Goal: Task Accomplishment & Management: Manage account settings

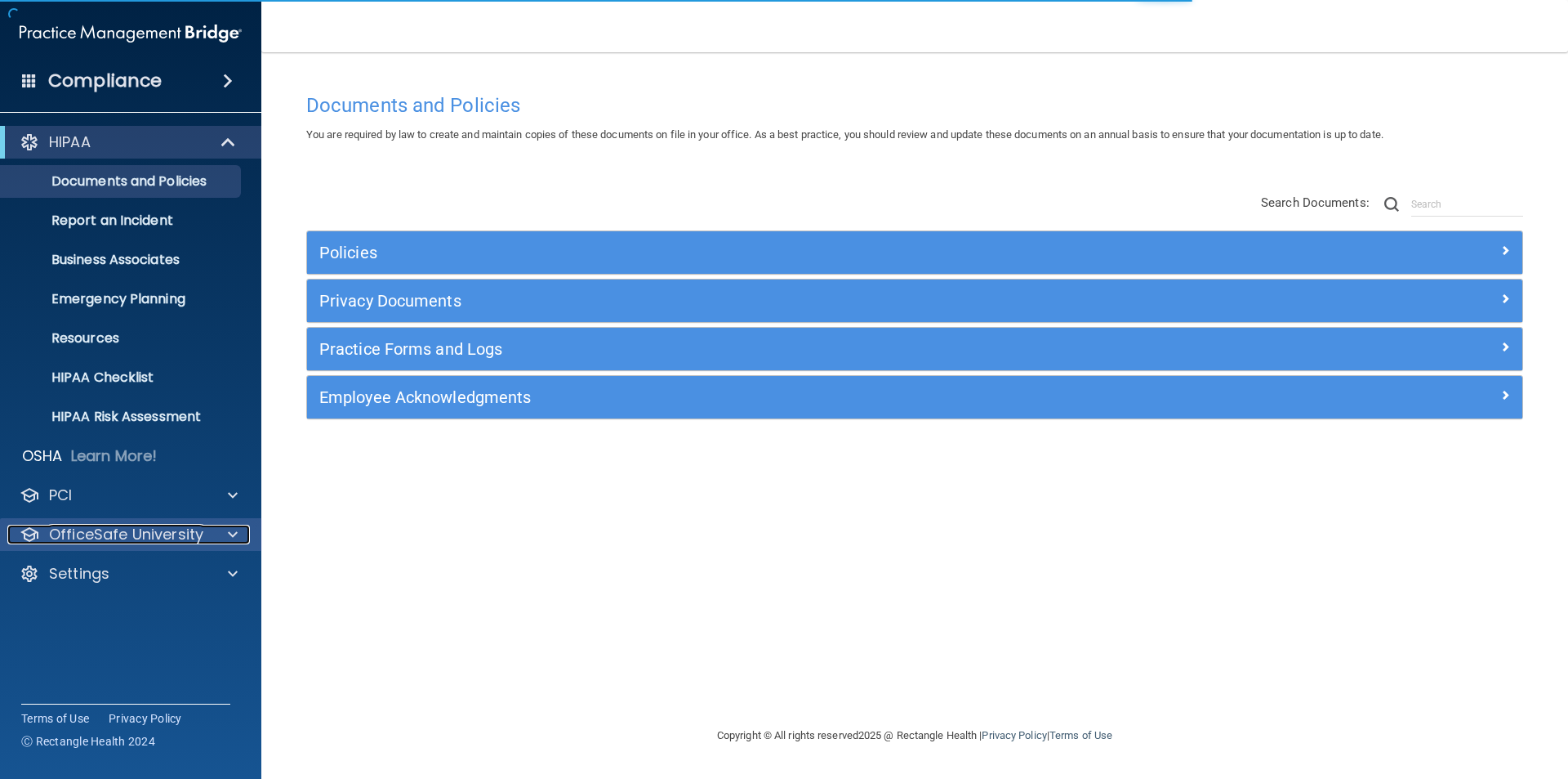
click at [230, 536] on span at bounding box center [233, 534] width 10 height 19
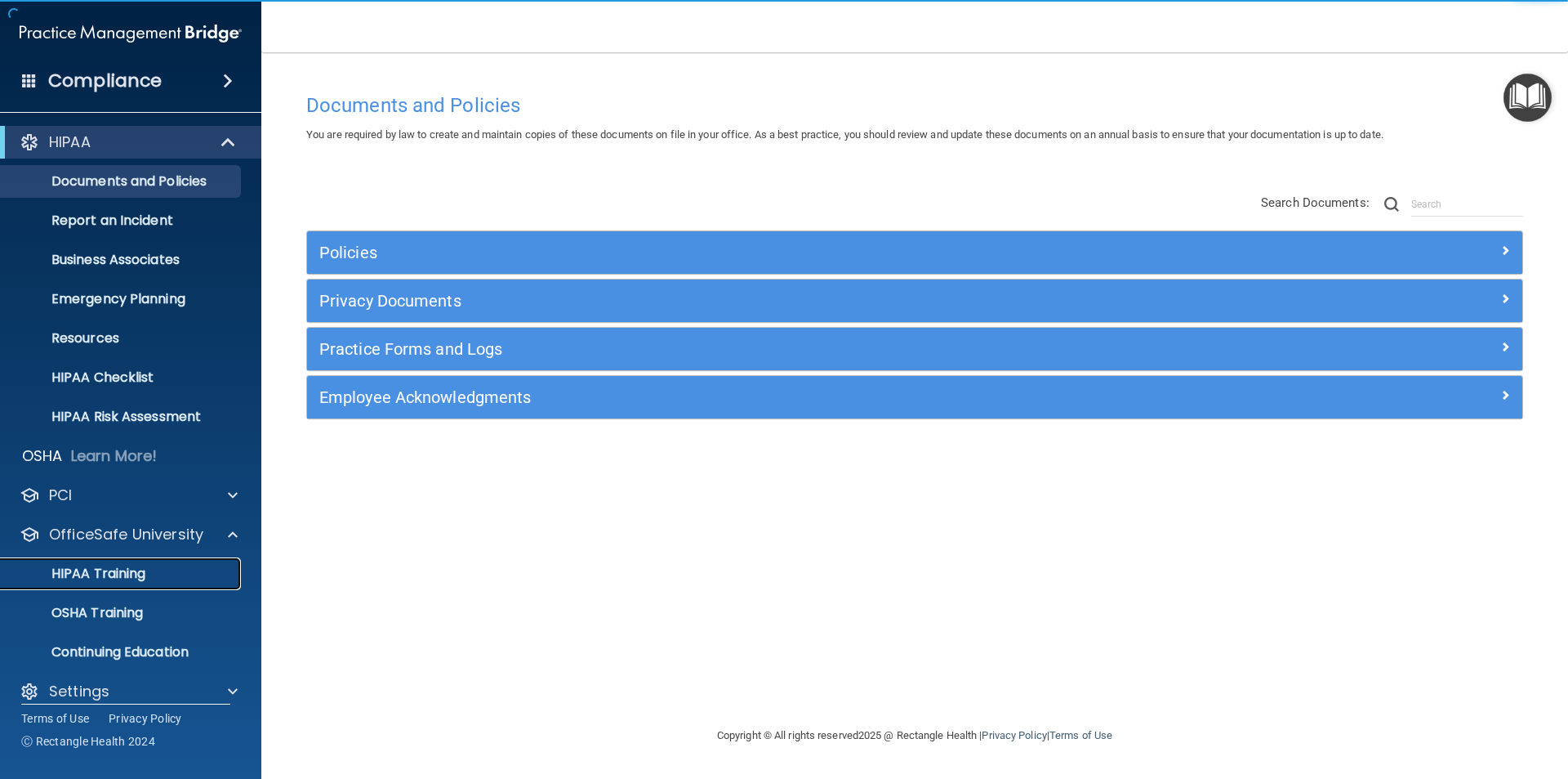
click at [94, 578] on p "HIPAA Training" at bounding box center [78, 574] width 135 height 17
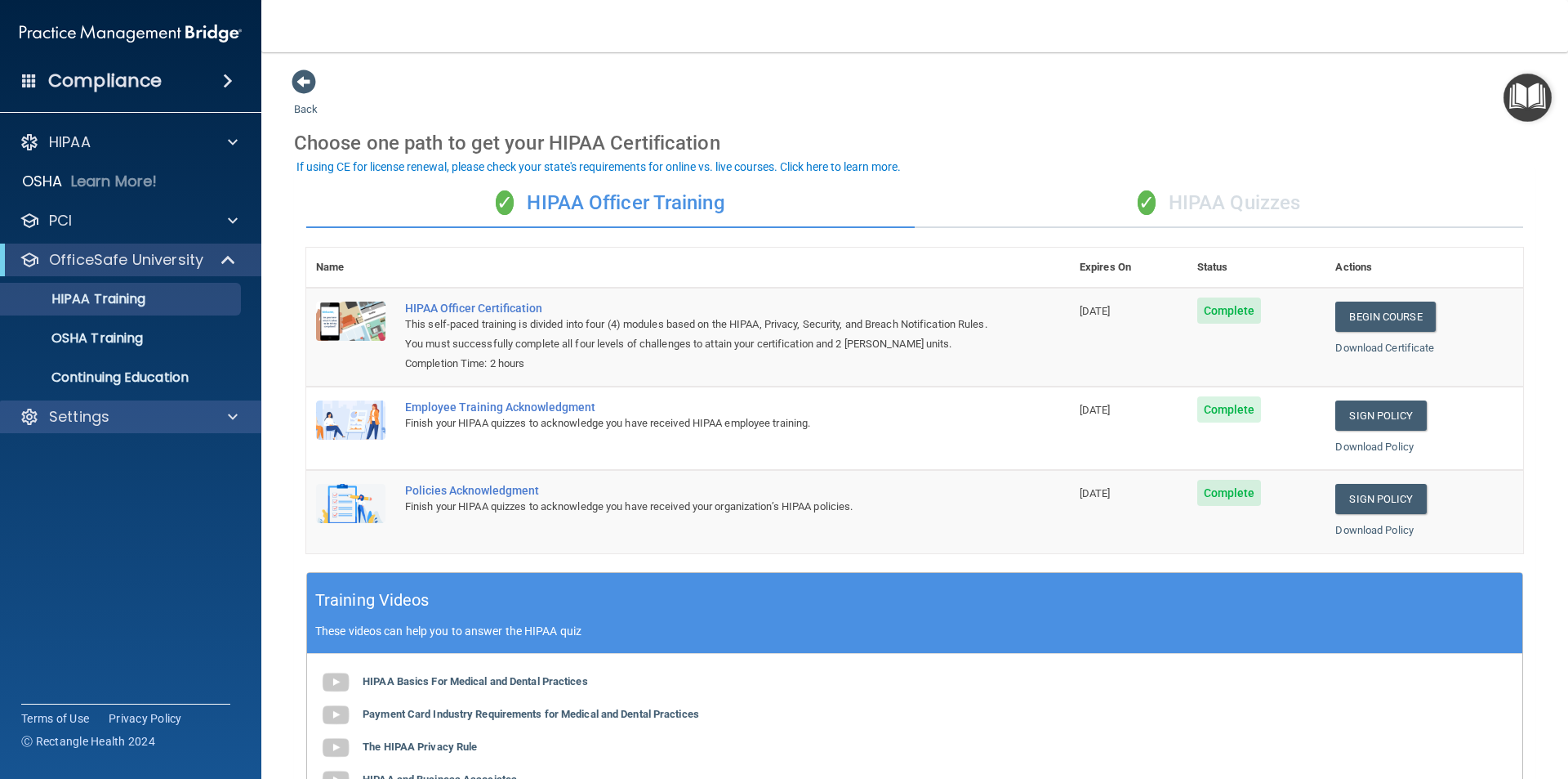
click at [110, 427] on div "Settings" at bounding box center [131, 417] width 263 height 33
click at [95, 421] on p "Settings" at bounding box center [79, 416] width 60 height 19
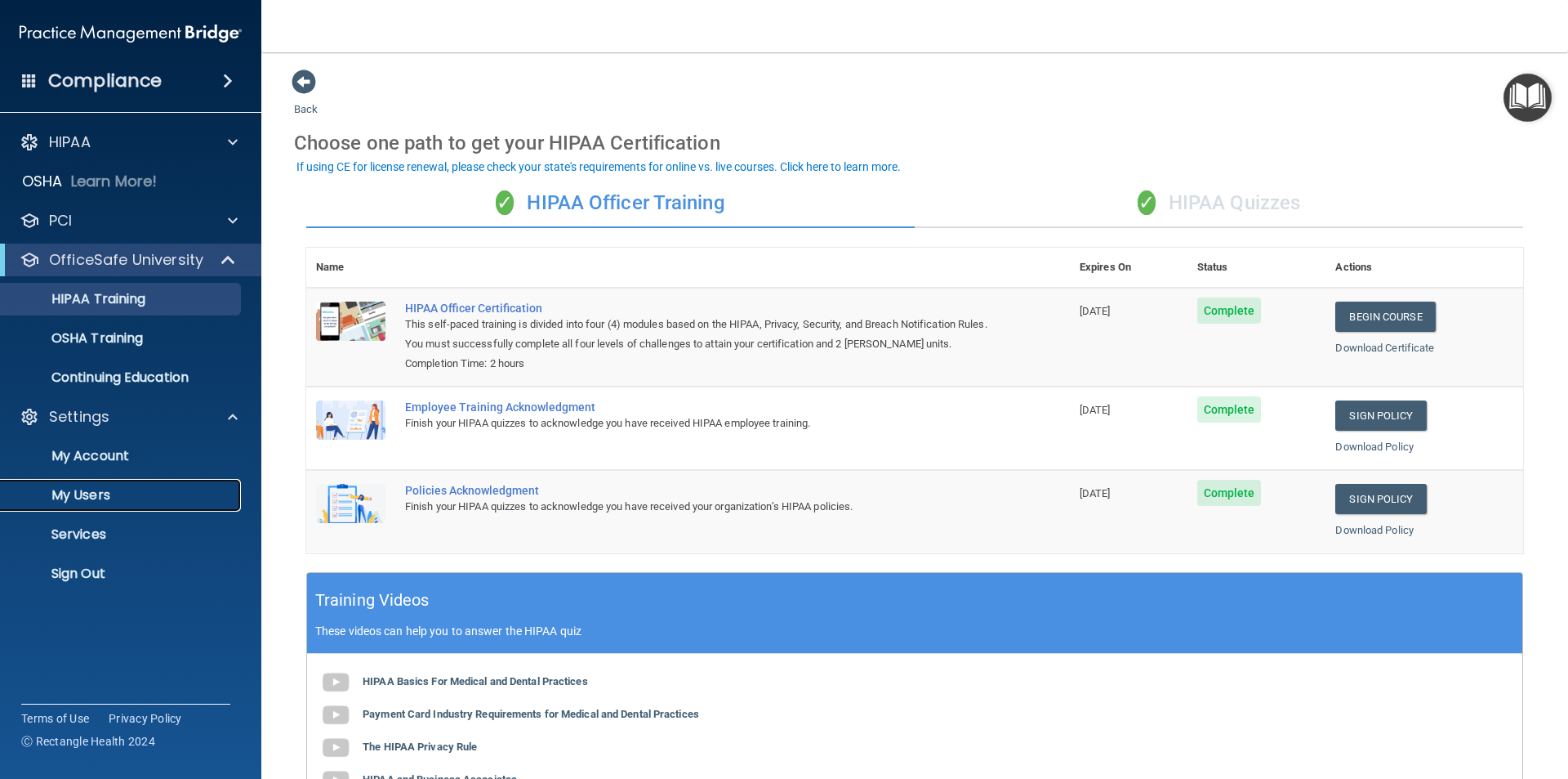
click at [104, 493] on p "My Users" at bounding box center [122, 495] width 223 height 17
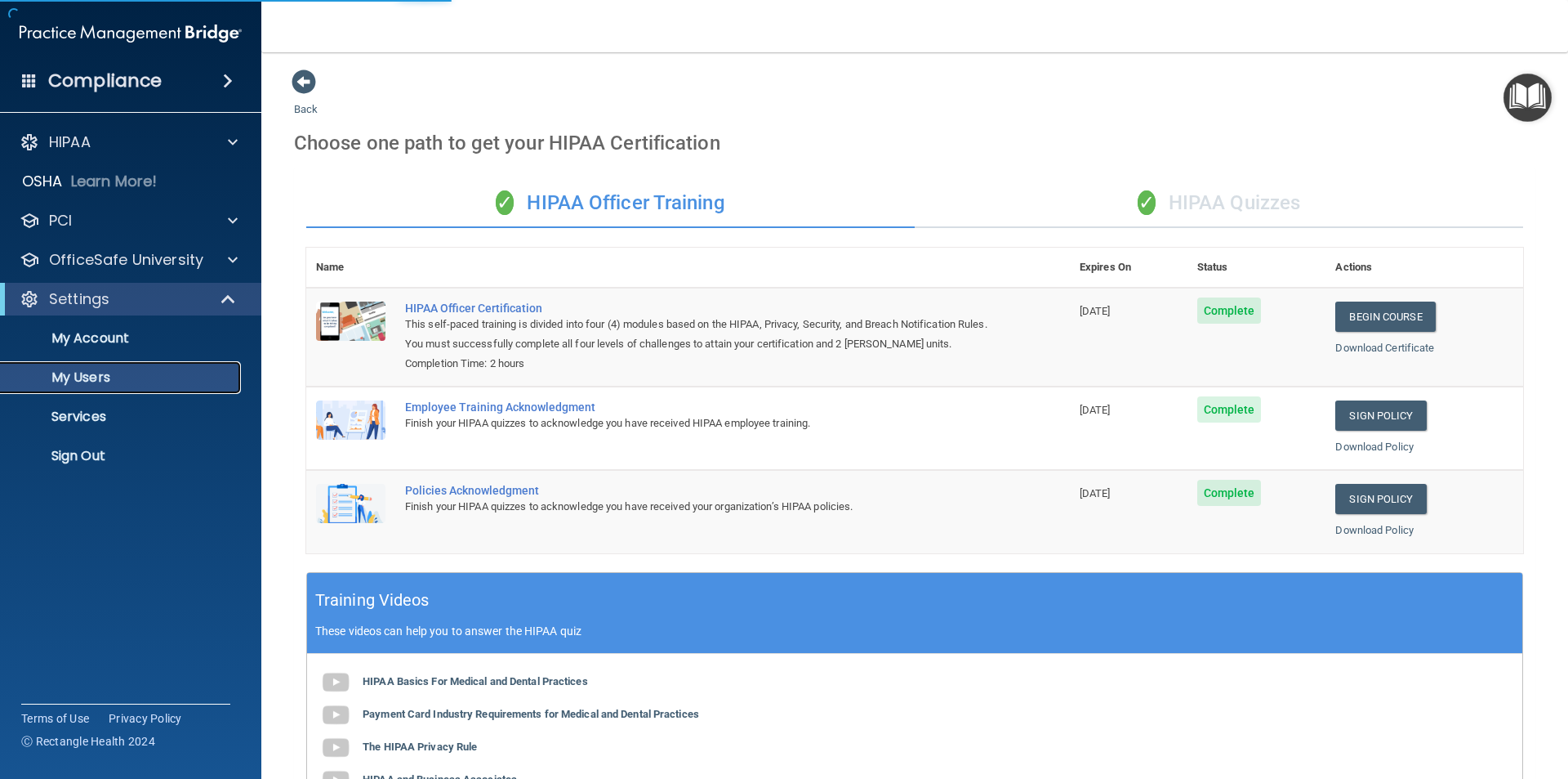
select select "20"
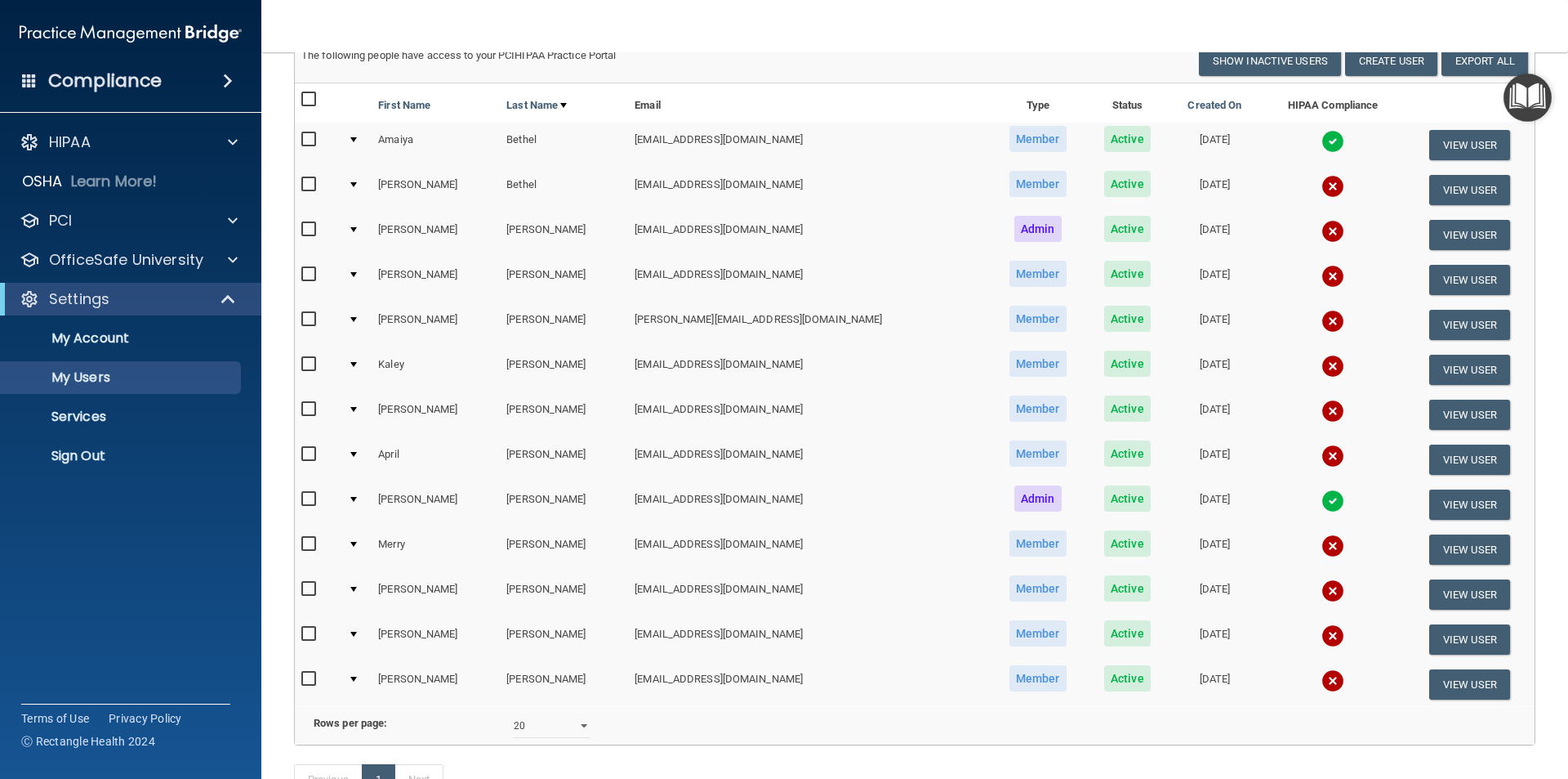
scroll to position [163, 0]
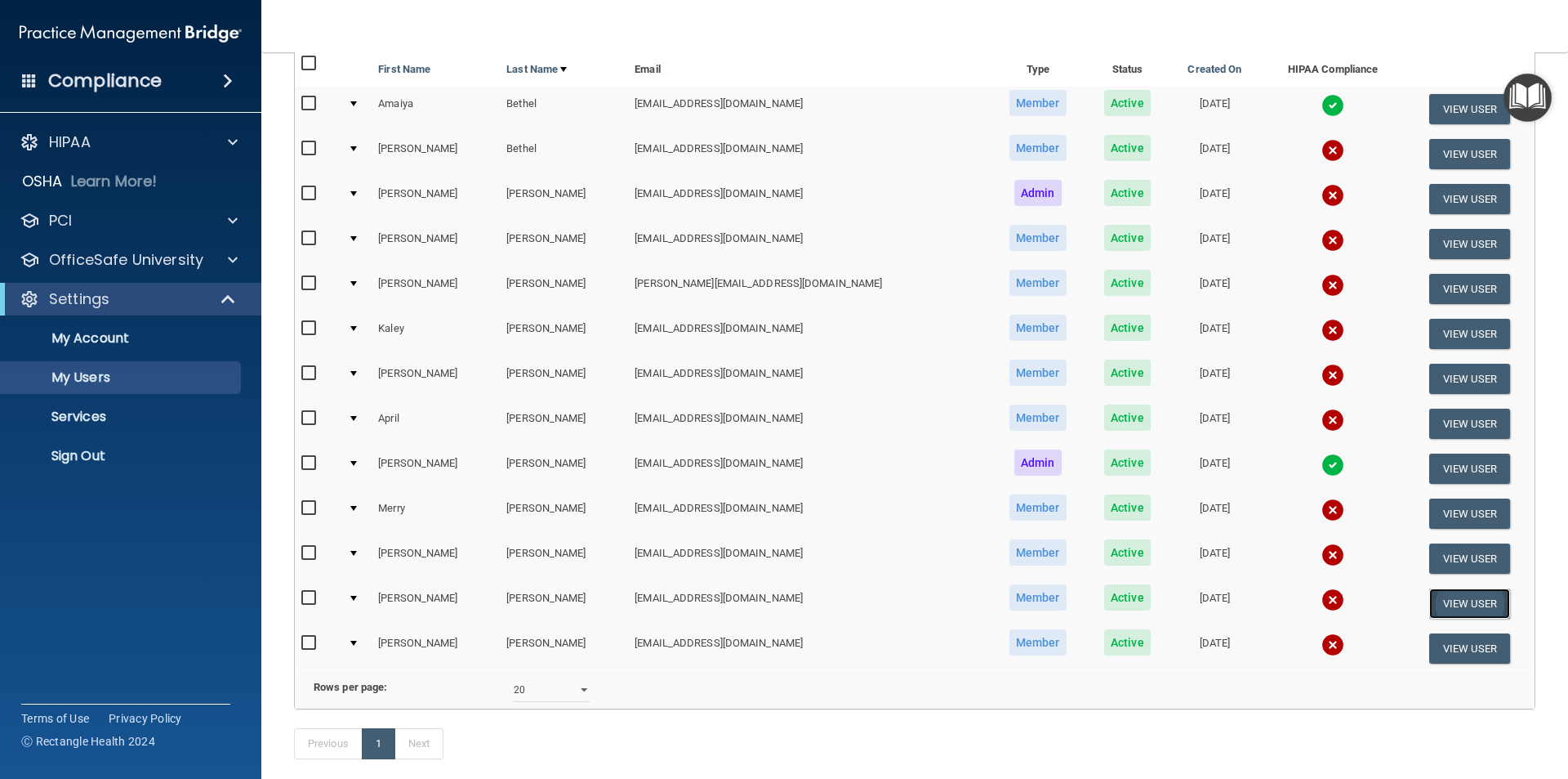
click at [1429, 608] on button "View User" at bounding box center [1469, 603] width 81 height 30
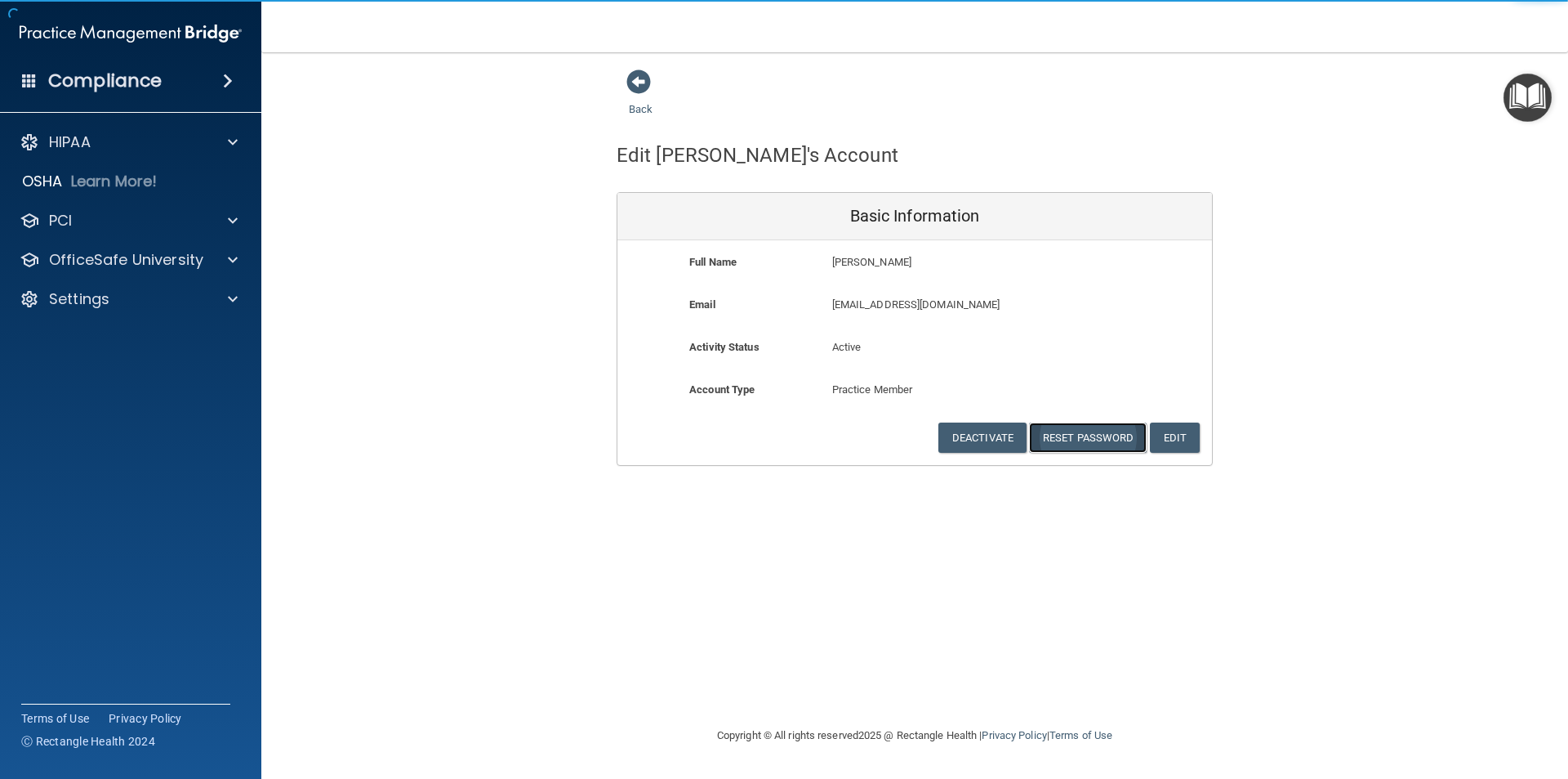
click at [1109, 437] on button "Reset Password" at bounding box center [1088, 438] width 118 height 30
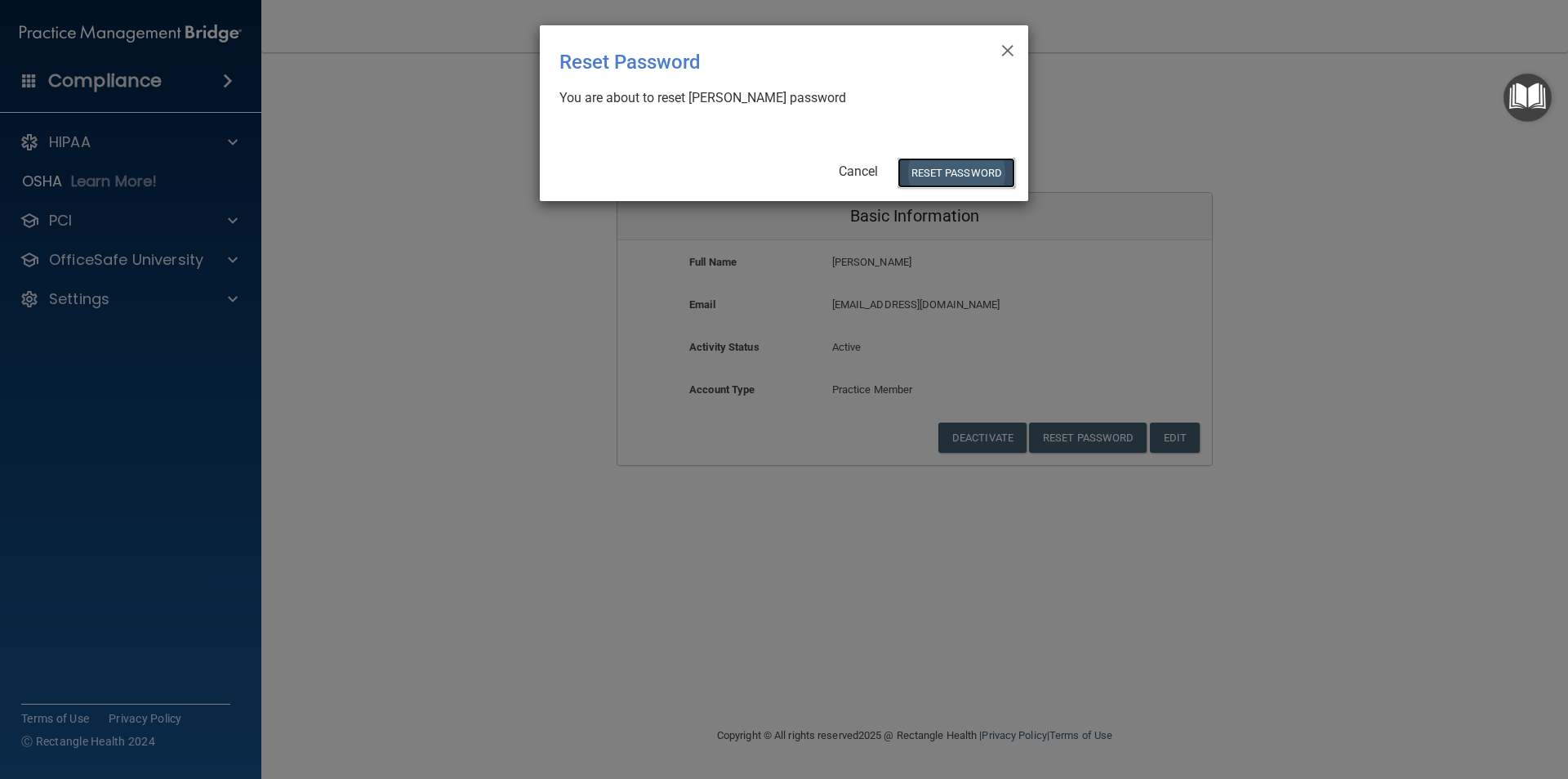
click at [929, 172] on button "Reset Password" at bounding box center [956, 173] width 118 height 30
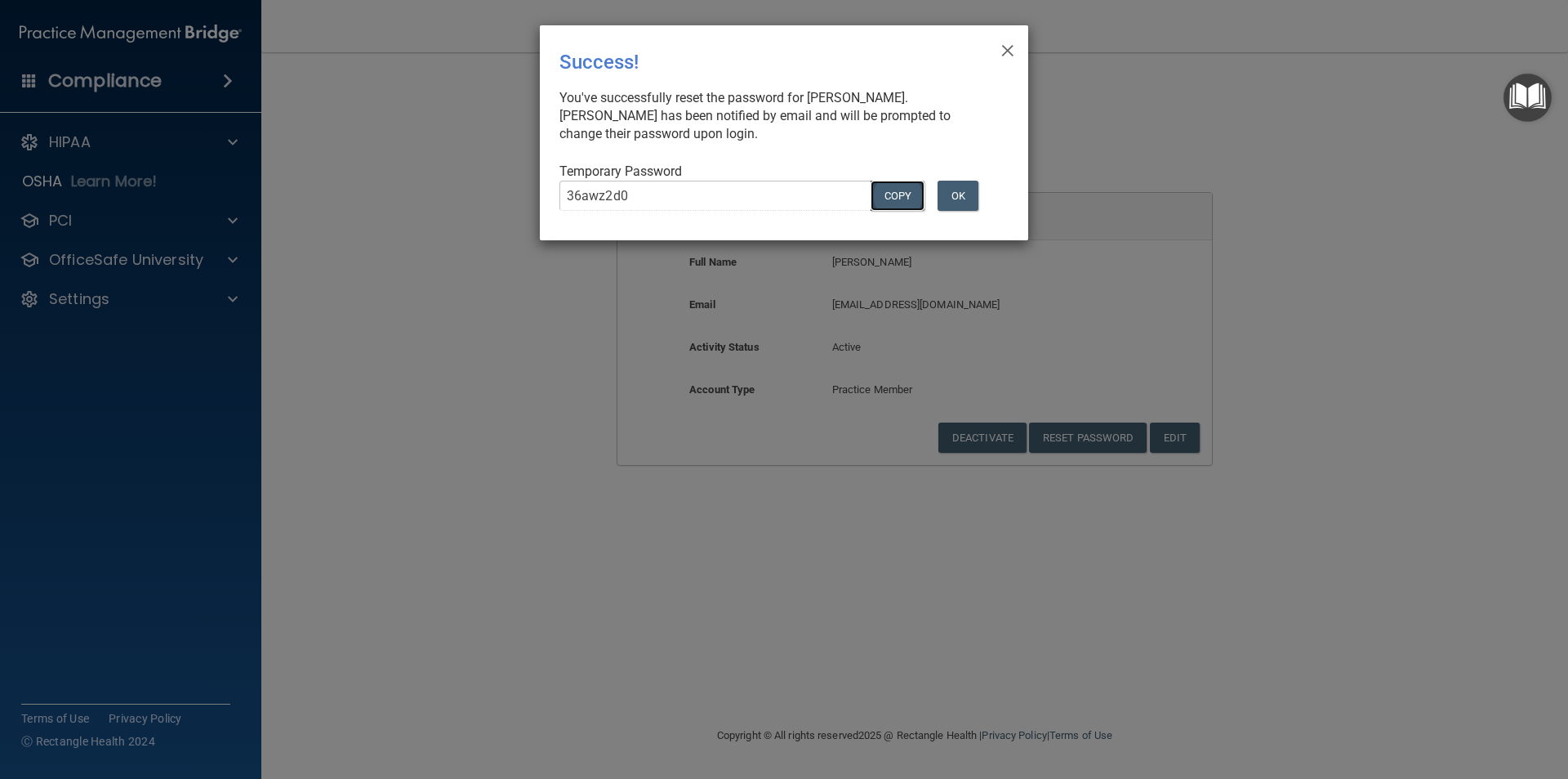
click at [891, 206] on button "COPY" at bounding box center [897, 196] width 54 height 30
click at [963, 190] on button "OK" at bounding box center [958, 196] width 41 height 30
